Goal: Task Accomplishment & Management: Manage account settings

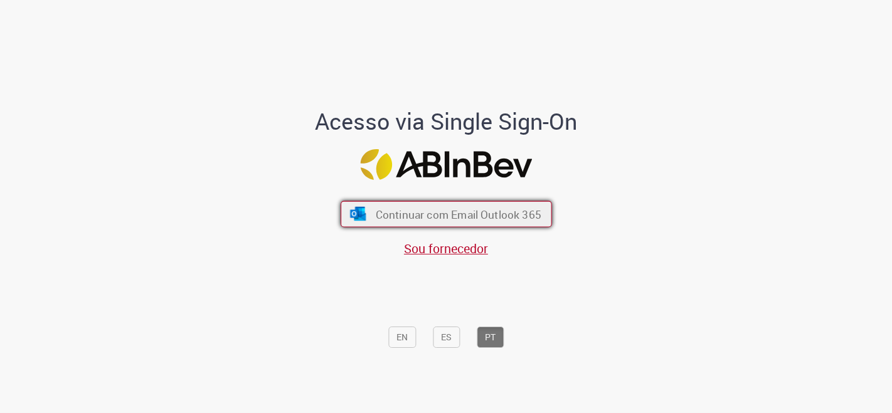
click at [387, 216] on span "Continuar com Email Outlook 365" at bounding box center [458, 214] width 166 height 14
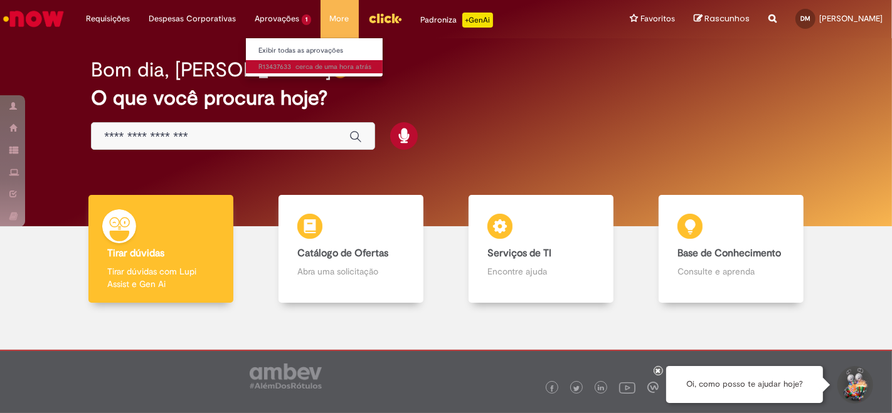
click at [267, 63] on span "cerca de uma hora atrás cerca de uma hora atrás R13437633" at bounding box center [315, 67] width 113 height 10
click at [265, 70] on span "cerca de uma hora atrás cerca de uma hora atrás R13437633" at bounding box center [315, 67] width 113 height 10
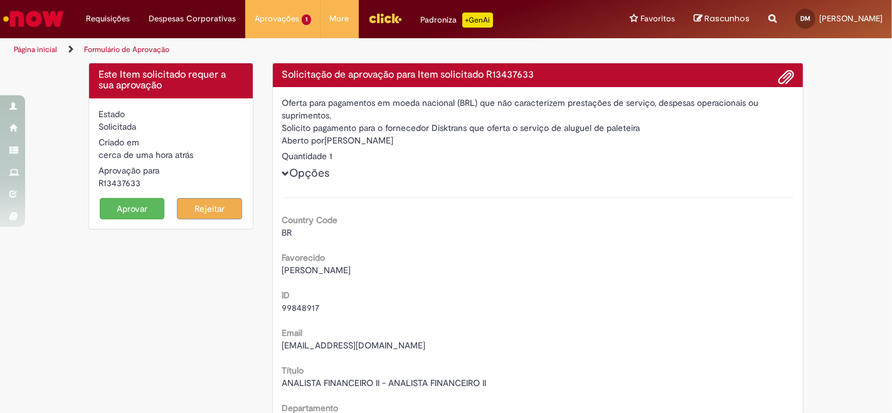
click at [383, 24] on img "Menu Cabeçalho" at bounding box center [385, 18] width 34 height 19
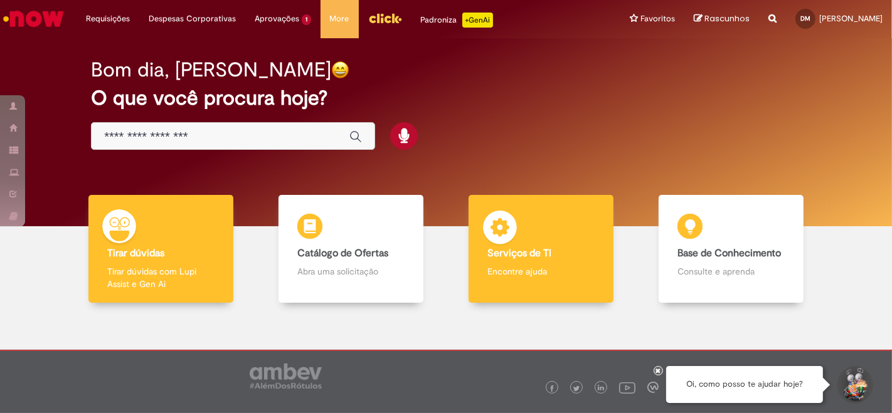
click at [506, 228] on img at bounding box center [500, 230] width 38 height 38
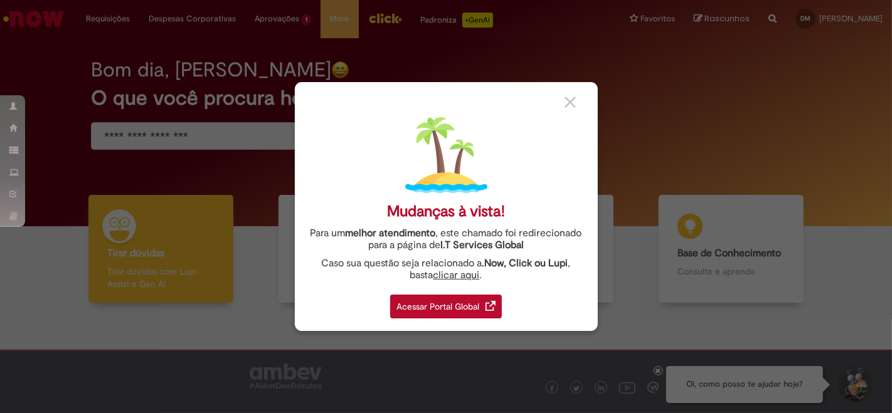
click at [432, 304] on div "Acessar Portal Global" at bounding box center [446, 307] width 112 height 24
